Goal: Task Accomplishment & Management: Manage account settings

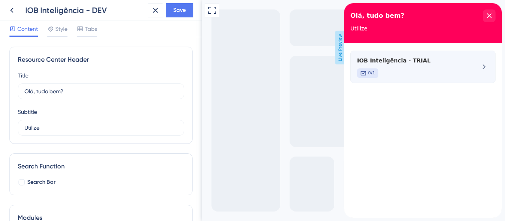
click at [429, 71] on div "0/1" at bounding box center [409, 72] width 105 height 9
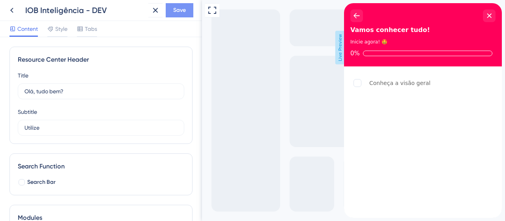
click at [182, 13] on span "Save" at bounding box center [179, 10] width 13 height 9
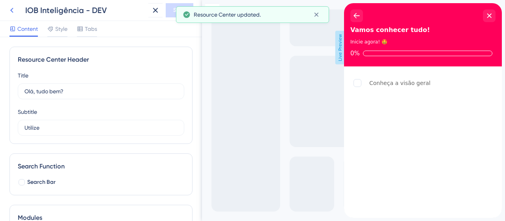
click at [13, 9] on icon at bounding box center [11, 10] width 9 height 9
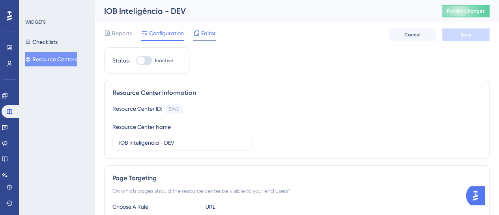
click at [200, 35] on div "Editor" at bounding box center [204, 32] width 22 height 9
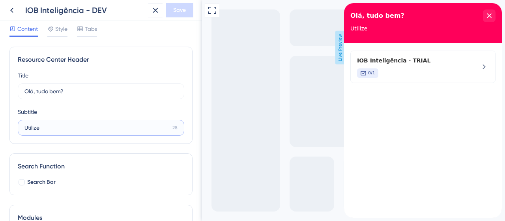
click at [84, 127] on input "Utilize" at bounding box center [96, 127] width 145 height 9
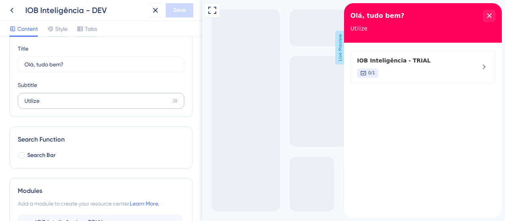
scroll to position [39, 0]
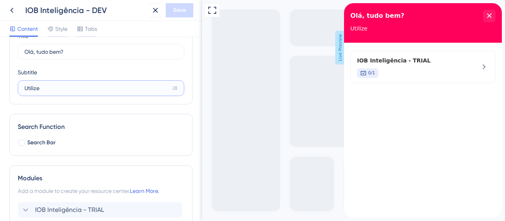
click at [71, 87] on input "Utilize" at bounding box center [96, 88] width 145 height 9
type input "U"
click at [99, 89] on input "text" at bounding box center [100, 88] width 153 height 9
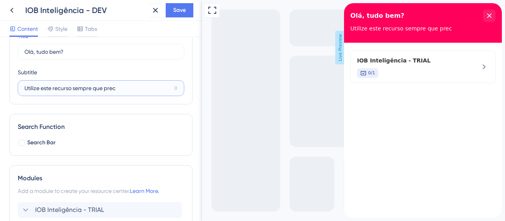
drag, startPoint x: 124, startPoint y: 88, endPoint x: 10, endPoint y: 88, distance: 113.3
click at [10, 88] on div "Resource Center Header Title Olá, tudo bem? 14 Olá, tudo bem? Subtitle Utilize …" at bounding box center [100, 55] width 183 height 97
click at [112, 88] on input "Utilize este recurso sempre que prec" at bounding box center [97, 88] width 147 height 9
drag, startPoint x: 119, startPoint y: 88, endPoint x: 72, endPoint y: 86, distance: 47.4
click at [72, 86] on input "Utilize este recurso sempre que prec" at bounding box center [97, 88] width 147 height 9
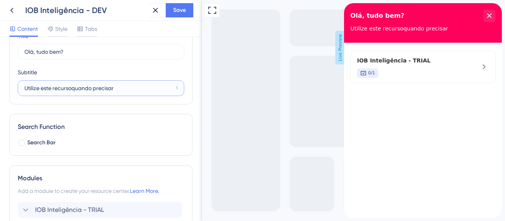
click at [71, 88] on input "Utilize este recursoquando precisar" at bounding box center [98, 88] width 148 height 9
click at [121, 88] on input "Utilize este recurso quando precisar" at bounding box center [97, 88] width 147 height 9
click at [52, 88] on input "Utilize este recurso quando precisar" at bounding box center [97, 88] width 147 height 9
drag, startPoint x: 113, startPoint y: 92, endPoint x: -13, endPoint y: 75, distance: 126.6
click at [0, 0] on html "IOB Inteligência - DEV Save Content Style Tabs Resource Center Header Title Olá…" at bounding box center [252, 0] width 505 height 0
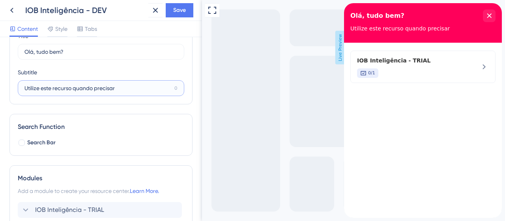
type input "r"
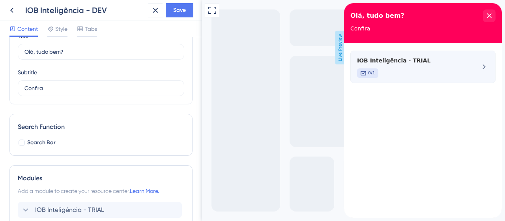
click at [374, 65] on span "IOB Inteligência - TRIAL" at bounding box center [409, 60] width 105 height 9
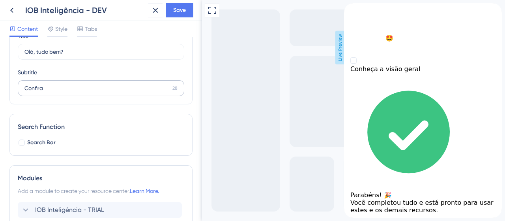
click at [114, 93] on label "Confira 28" at bounding box center [101, 88] width 167 height 16
click at [114, 92] on input "Confira" at bounding box center [96, 88] width 145 height 9
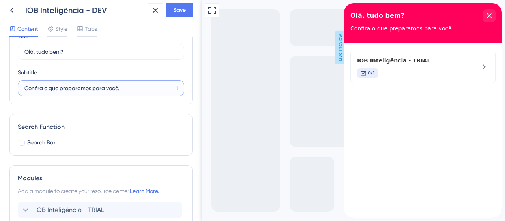
type input "Confira o que preparamos para você."
click at [411, 148] on div "IOB Inteligência - TRIAL 0/1" at bounding box center [423, 130] width 158 height 175
click at [178, 13] on span "Save" at bounding box center [179, 10] width 13 height 9
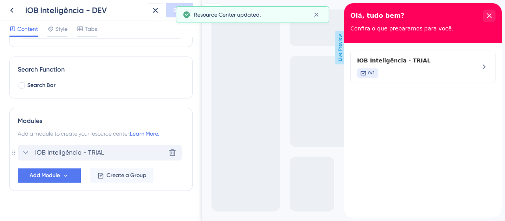
scroll to position [107, 0]
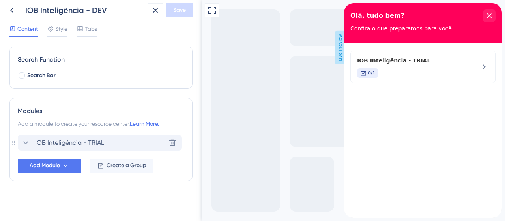
click at [102, 142] on span "IOB Inteligência - TRIAL" at bounding box center [69, 142] width 69 height 9
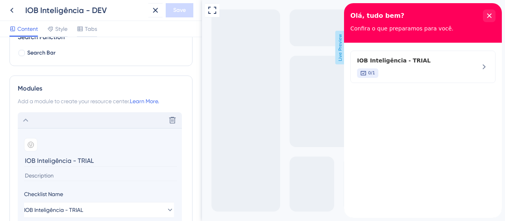
scroll to position [146, 0]
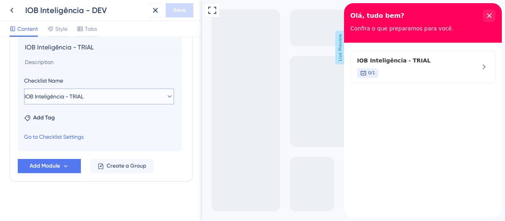
click at [100, 101] on button "IOB Inteligência - TRIAL" at bounding box center [99, 96] width 150 height 16
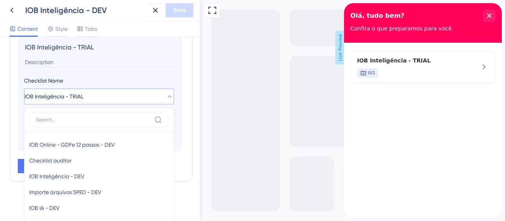
scroll to position [283, 0]
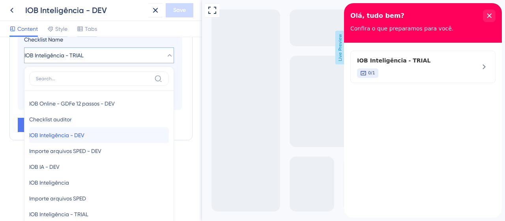
click at [93, 127] on div "IOB Inteligência - DEV IOB Inteligência - DEV" at bounding box center [99, 135] width 140 height 16
type input "IOB Inteligência - DEV"
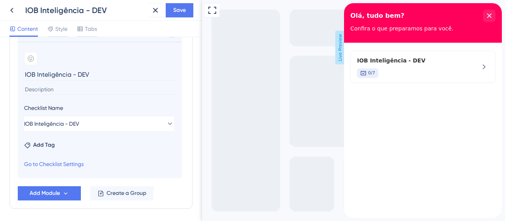
scroll to position [203, 0]
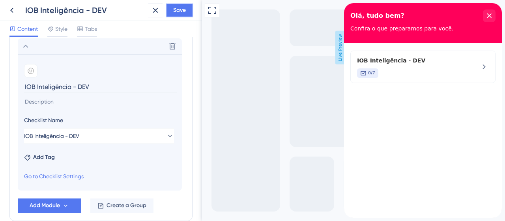
click at [181, 11] on span "Save" at bounding box center [179, 10] width 13 height 9
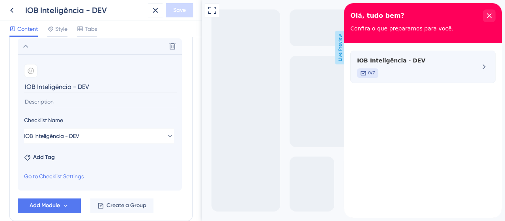
click at [419, 61] on span "IOB Inteligência - DEV" at bounding box center [409, 60] width 105 height 9
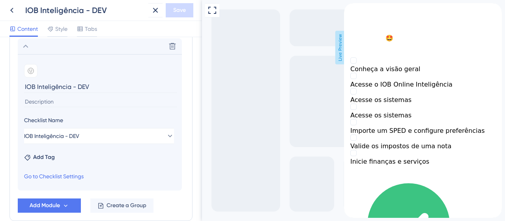
click at [350, 9] on icon "back to header" at bounding box center [347, 6] width 6 height 6
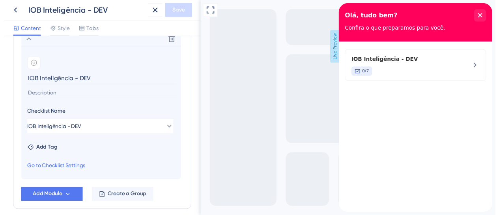
scroll to position [163, 0]
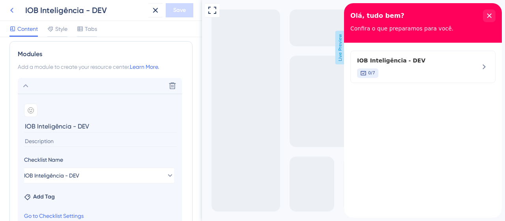
click at [14, 12] on icon at bounding box center [11, 10] width 9 height 9
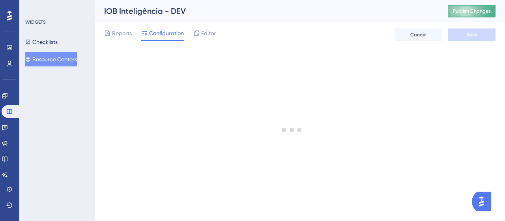
click at [469, 11] on span "Publish Changes" at bounding box center [472, 11] width 38 height 6
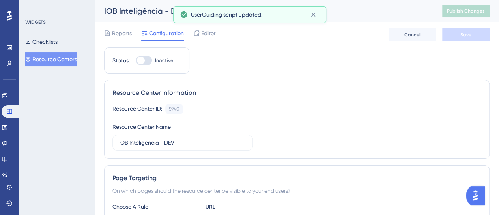
click at [150, 60] on div at bounding box center [144, 60] width 16 height 9
click at [136, 60] on input "Inactive" at bounding box center [136, 60] width 0 height 0
checkbox input "true"
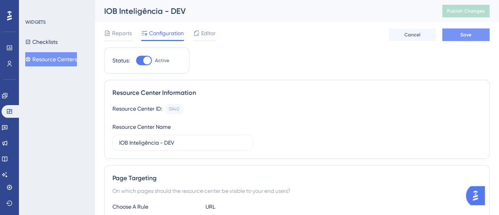
click at [469, 33] on span "Save" at bounding box center [466, 35] width 11 height 6
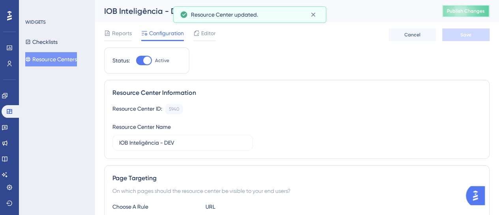
click at [462, 6] on button "Publish Changes" at bounding box center [465, 11] width 47 height 13
